Goal: Information Seeking & Learning: Check status

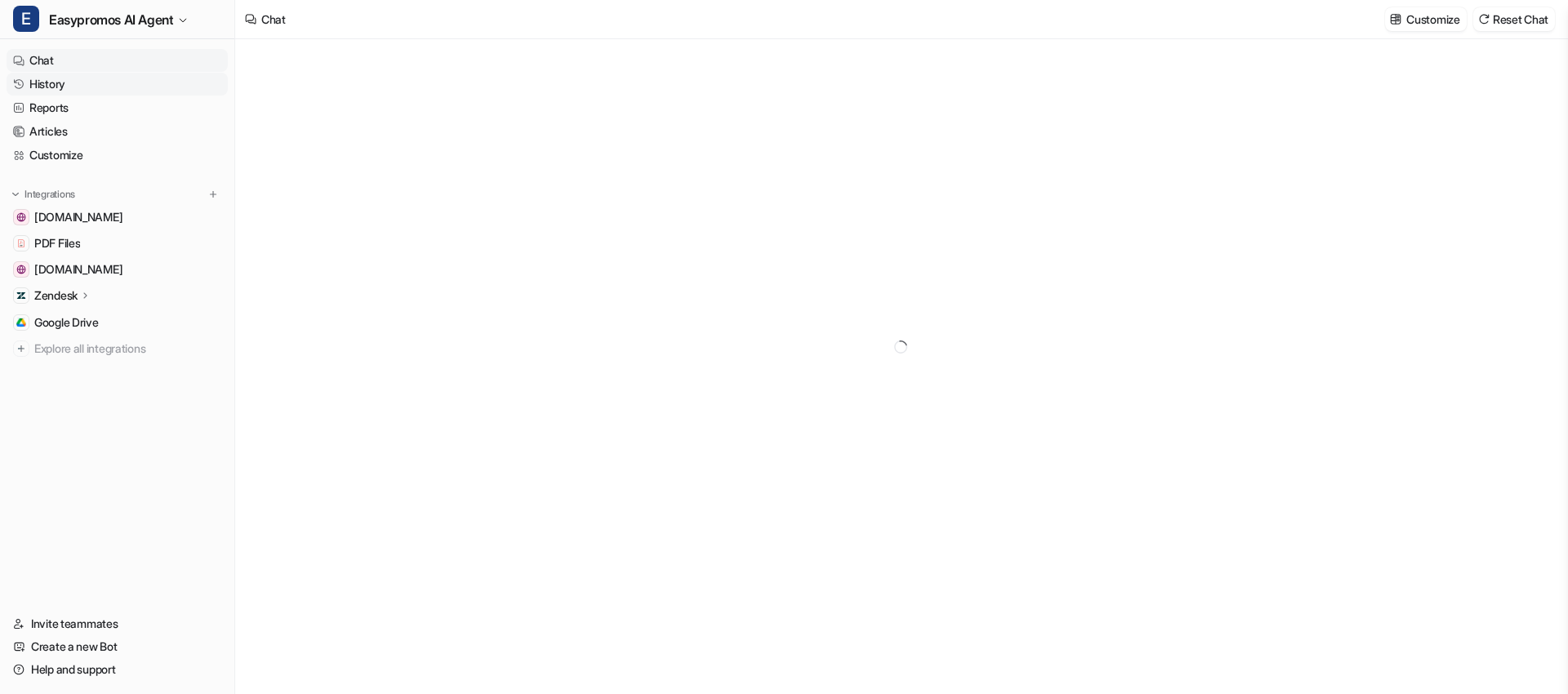
click at [47, 87] on link "History" at bounding box center [116, 84] width 221 height 23
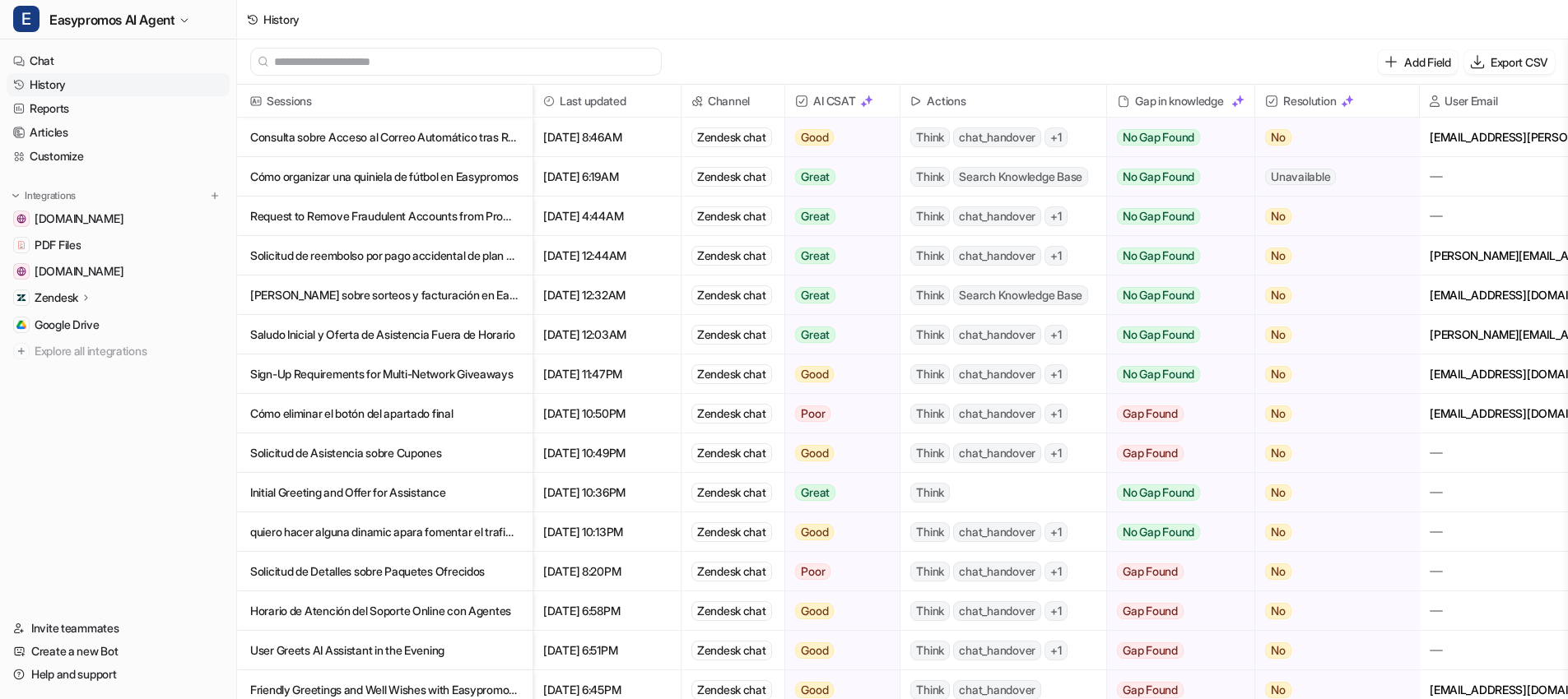
click at [398, 134] on p "Consulta sobre Acceso al Correo Automático tras Registro de Email" at bounding box center [384, 137] width 269 height 40
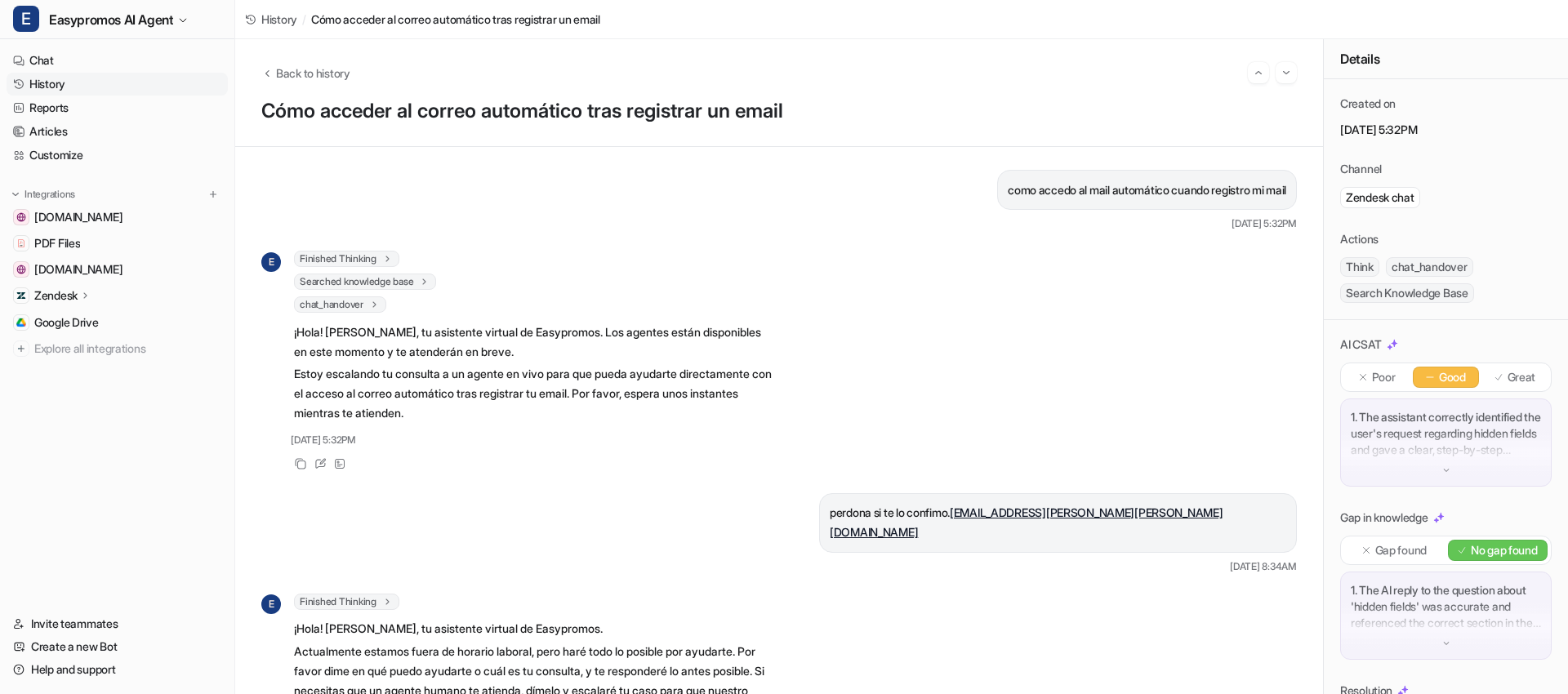
drag, startPoint x: 981, startPoint y: 191, endPoint x: 1278, endPoint y: 192, distance: 297.0
